Goal: Information Seeking & Learning: Learn about a topic

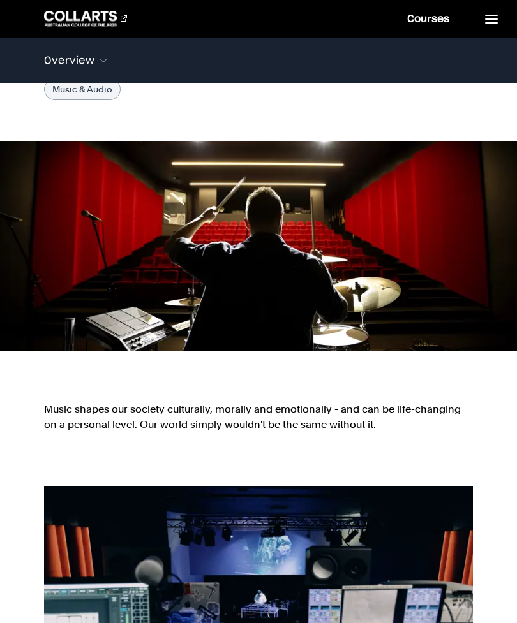
scroll to position [133, 0]
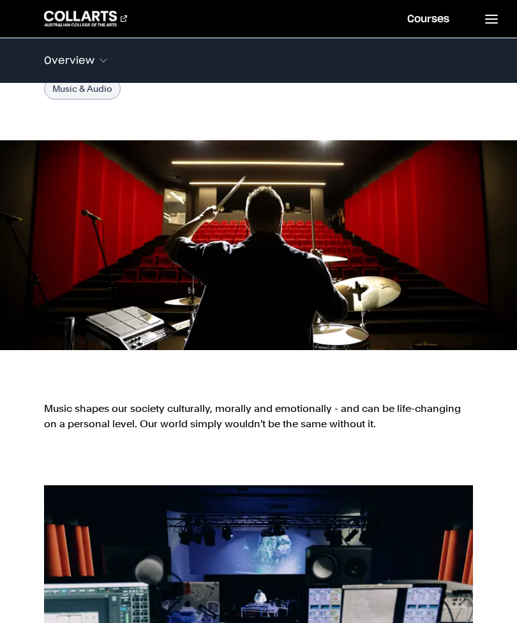
click at [296, 401] on p "Music shapes our society culturally, morally and emotionally - and can be life-…" at bounding box center [258, 416] width 429 height 31
click at [332, 401] on p "Music shapes our society culturally, morally and emotionally - and can be life-…" at bounding box center [258, 416] width 429 height 31
click at [320, 401] on p "Music shapes our society culturally, morally and emotionally - and can be life-…" at bounding box center [258, 416] width 429 height 31
click at [334, 401] on p "Music shapes our society culturally, morally and emotionally - and can be life-…" at bounding box center [258, 416] width 429 height 31
click at [280, 401] on p "Music shapes our society culturally, morally and emotionally - and can be life-…" at bounding box center [258, 416] width 429 height 31
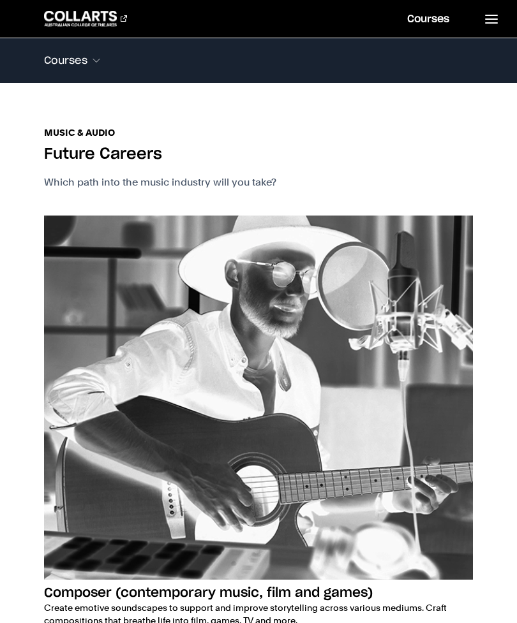
scroll to position [1478, 0]
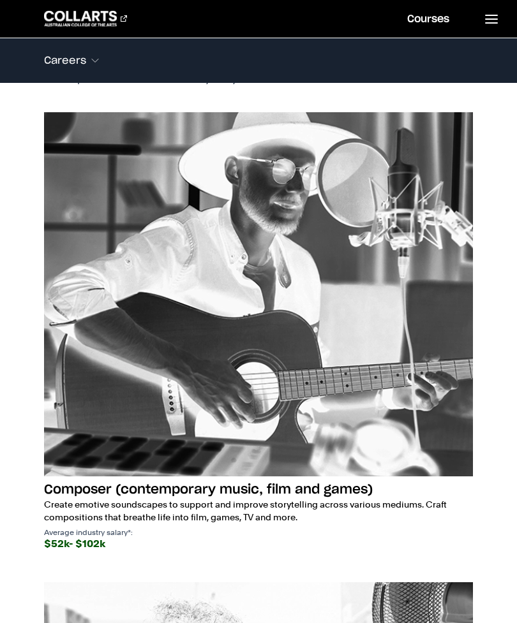
click at [294, 482] on h3 "Composer (contemporary music, film and games)" at bounding box center [258, 490] width 429 height 17
click at [255, 482] on h3 "Composer (contemporary music, film and games)" at bounding box center [258, 490] width 429 height 17
click at [263, 482] on h3 "Composer (contemporary music, film and games)" at bounding box center [258, 490] width 429 height 17
click at [287, 498] on p "Create emotive soundscapes to support and improve storytelling across various m…" at bounding box center [258, 511] width 429 height 26
click at [273, 482] on h3 "Composer (contemporary music, film and games)" at bounding box center [258, 490] width 429 height 17
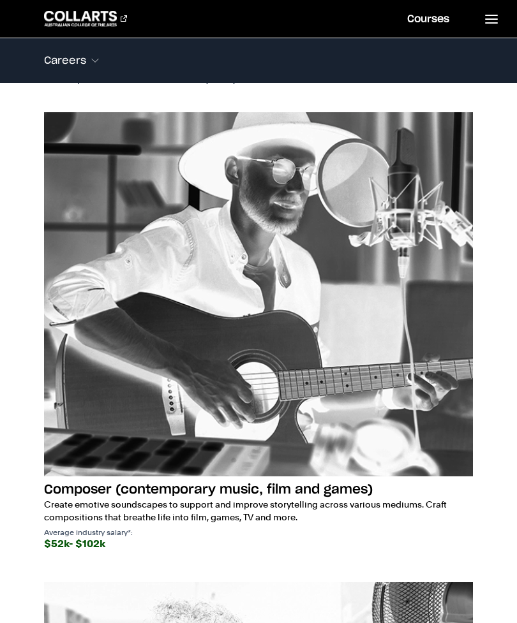
click at [262, 498] on p "Create emotive soundscapes to support and improve storytelling across various m…" at bounding box center [258, 511] width 429 height 26
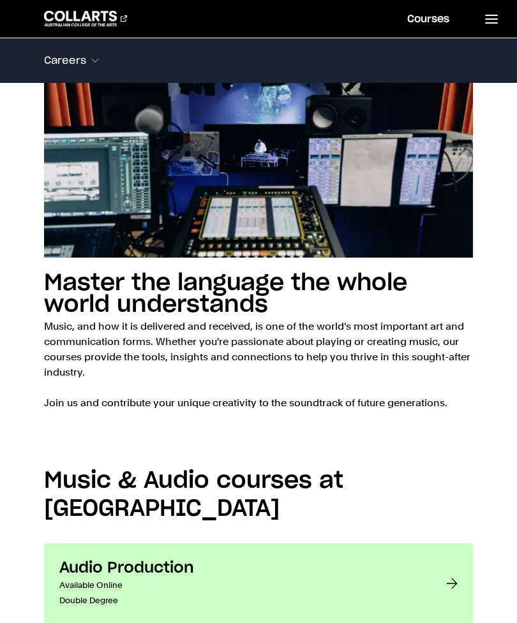
scroll to position [0, 0]
